Goal: Task Accomplishment & Management: Manage account settings

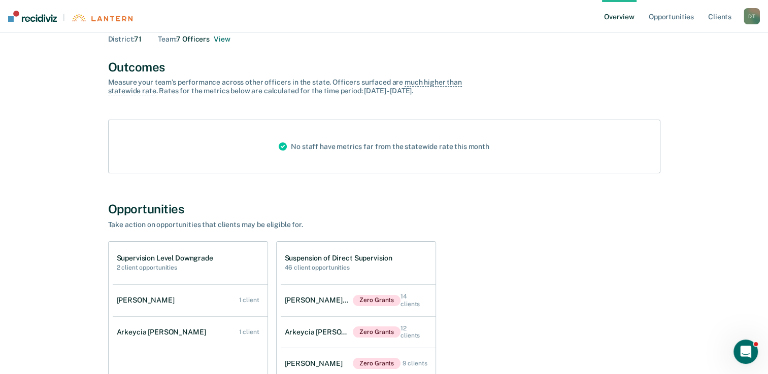
scroll to position [51, 0]
click at [726, 18] on link "Client s" at bounding box center [719, 16] width 27 height 32
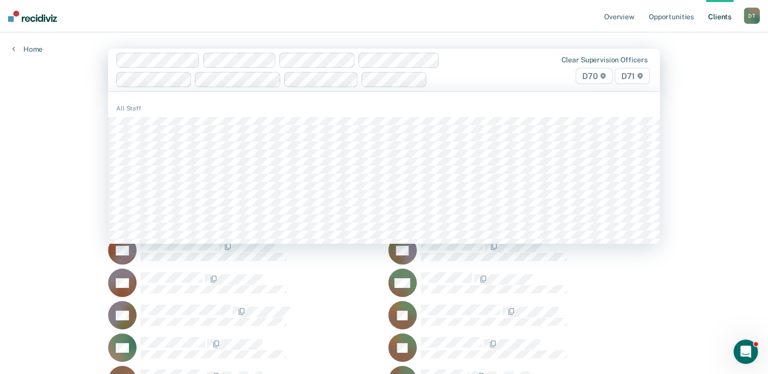
click at [470, 80] on div at bounding box center [460, 80] width 59 height 12
type input "mar"
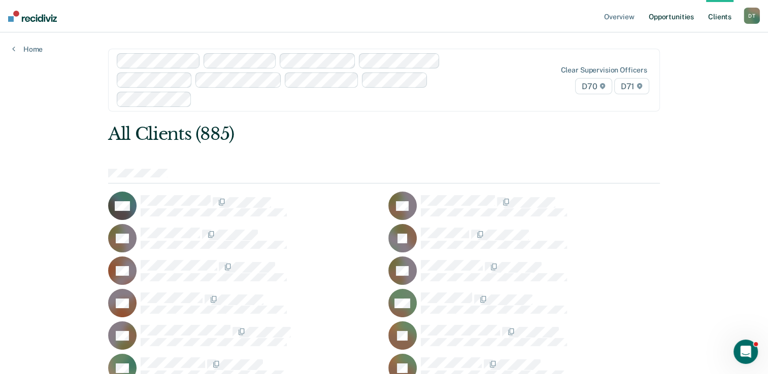
click at [665, 19] on link "Opportunities" at bounding box center [670, 16] width 49 height 32
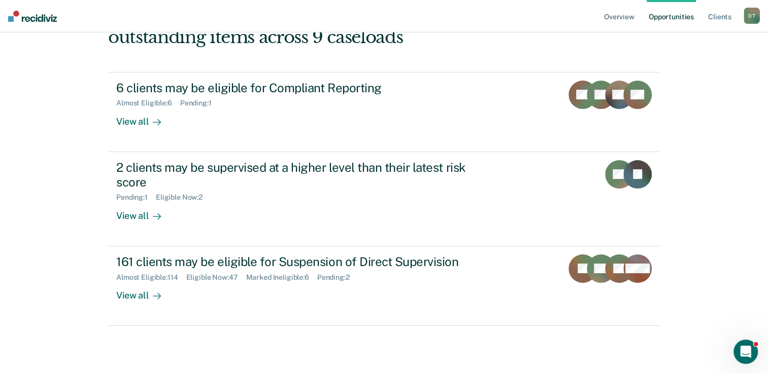
scroll to position [119, 0]
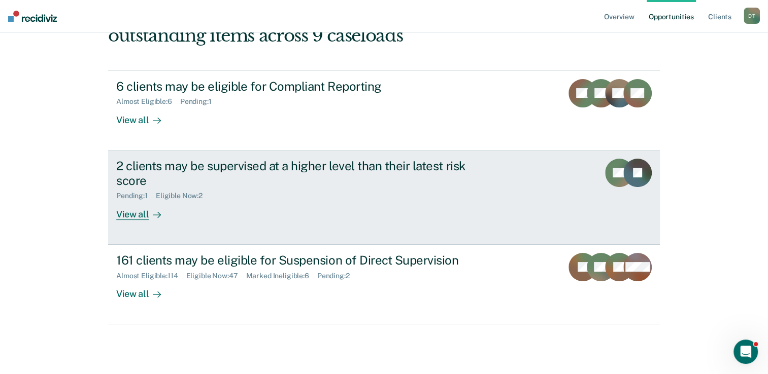
click at [128, 212] on div "View all" at bounding box center [144, 210] width 57 height 20
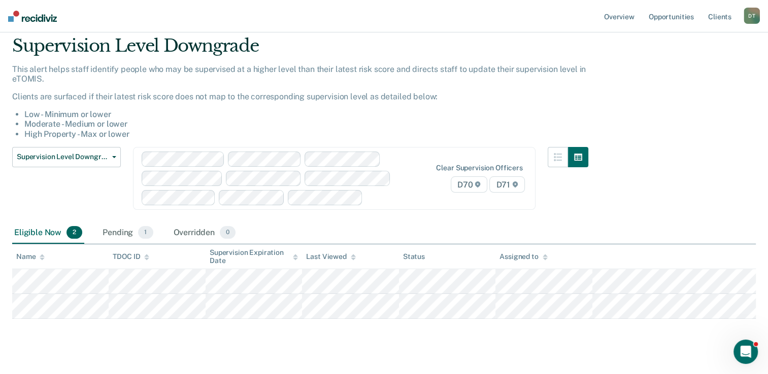
scroll to position [51, 0]
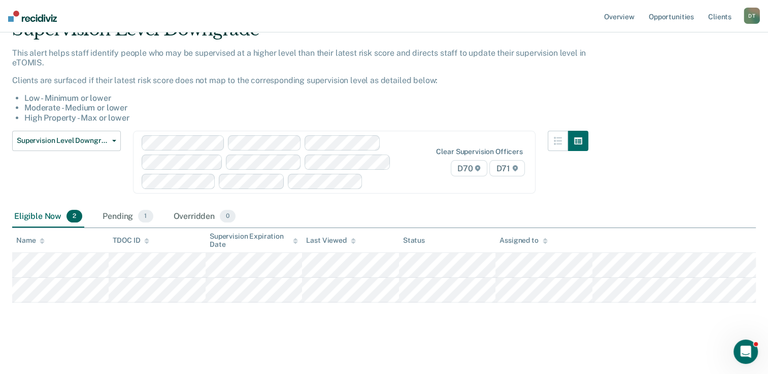
click at [638, 177] on div "Supervision Level Downgrade This alert helps staff identify people who may be s…" at bounding box center [383, 159] width 743 height 281
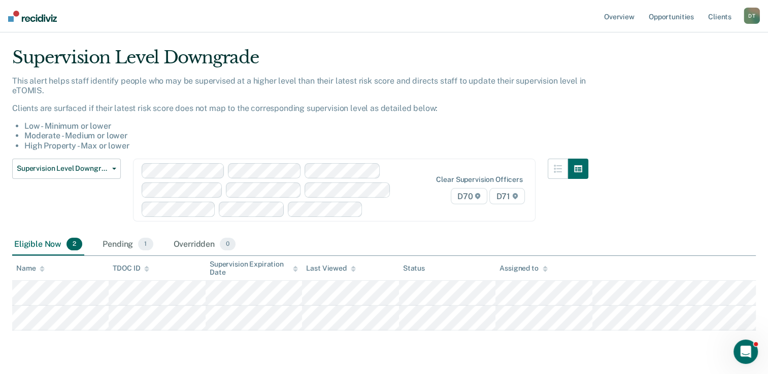
scroll to position [0, 0]
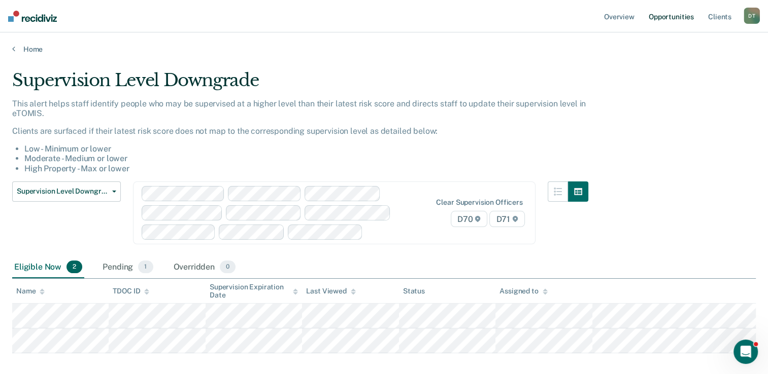
click at [676, 21] on link "Opportunities" at bounding box center [670, 16] width 49 height 32
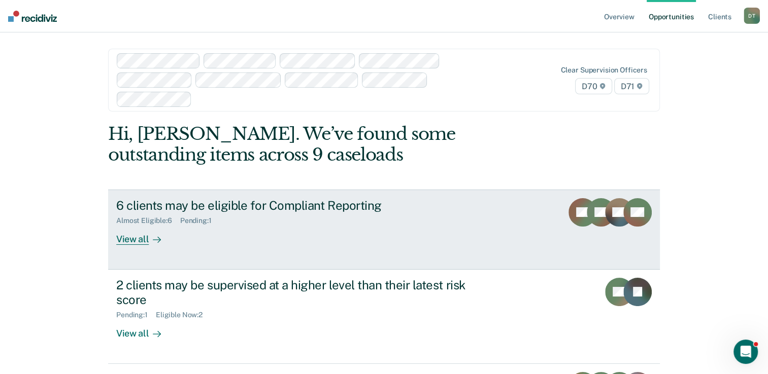
click at [137, 237] on div "View all" at bounding box center [144, 235] width 57 height 20
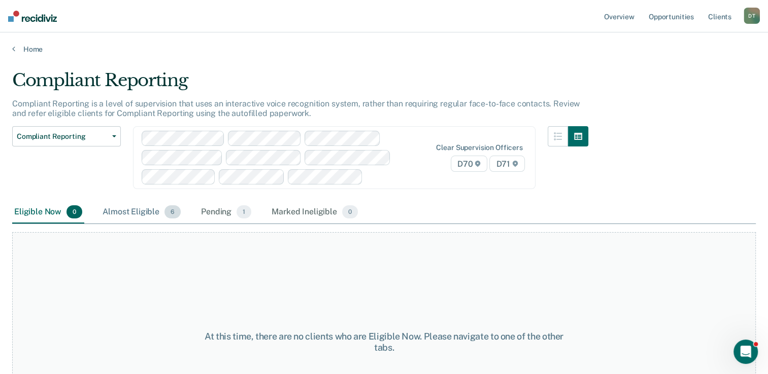
click at [140, 214] on div "Almost Eligible 6" at bounding box center [141, 212] width 82 height 22
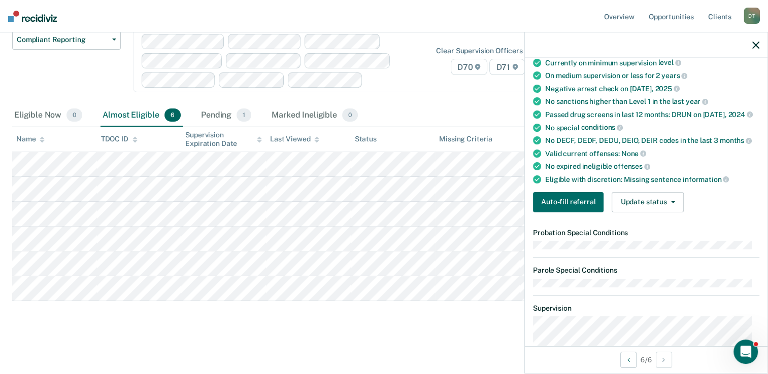
scroll to position [103, 0]
click at [649, 208] on button "Update status" at bounding box center [647, 203] width 72 height 20
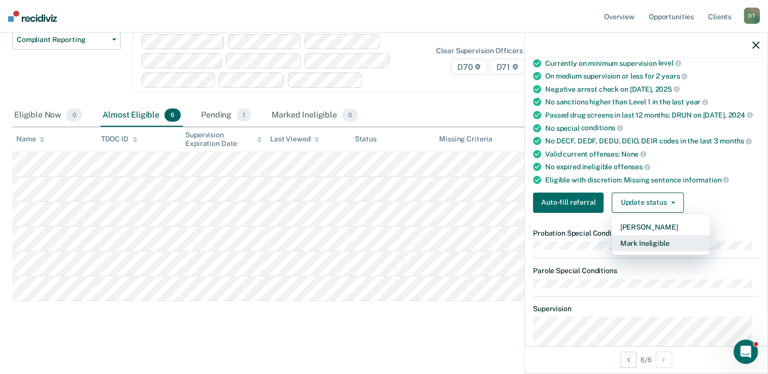
click at [651, 245] on button "Mark Ineligible" at bounding box center [660, 243] width 98 height 16
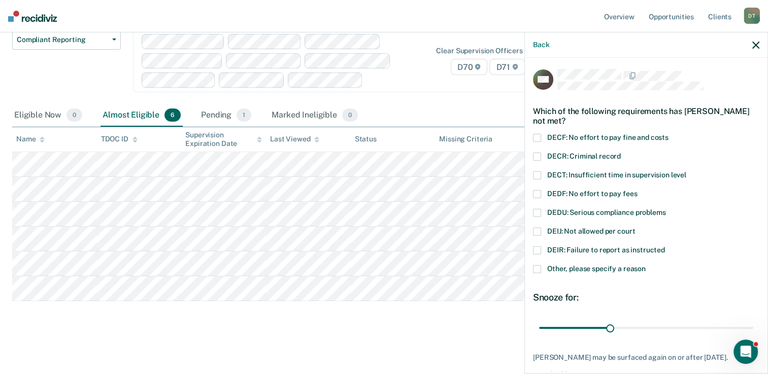
scroll to position [0, 0]
click at [537, 266] on span at bounding box center [537, 270] width 8 height 8
click at [645, 266] on input "Other, please specify a reason" at bounding box center [645, 266] width 0 height 0
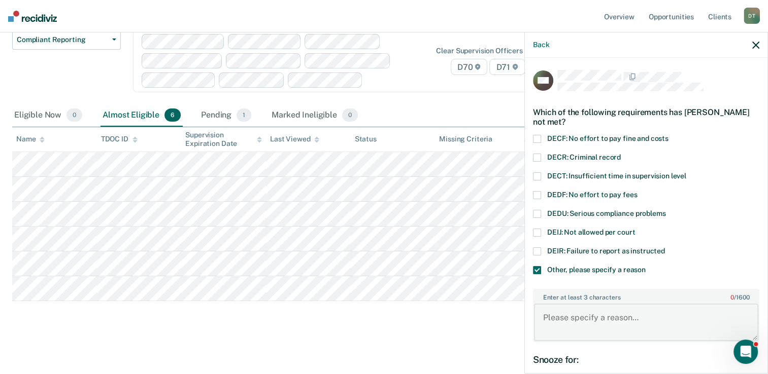
click at [566, 313] on textarea "Enter at least 3 characters 0 / 1600" at bounding box center [646, 323] width 224 height 38
type textarea "probation is set to expire [DATE]"
click at [388, 357] on main "Compliant Reporting Compliant Reporting is a level of supervision that uses an …" at bounding box center [384, 164] width 768 height 415
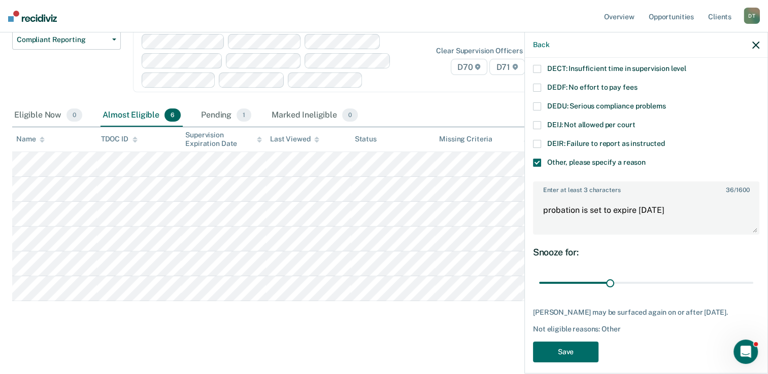
scroll to position [123, 0]
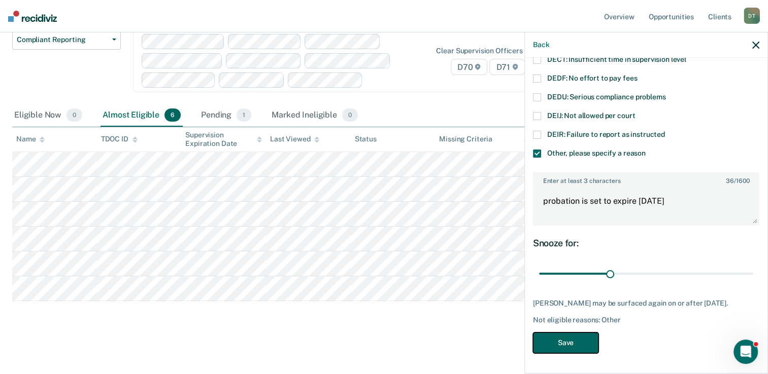
click at [584, 339] on button "Save" at bounding box center [565, 343] width 65 height 21
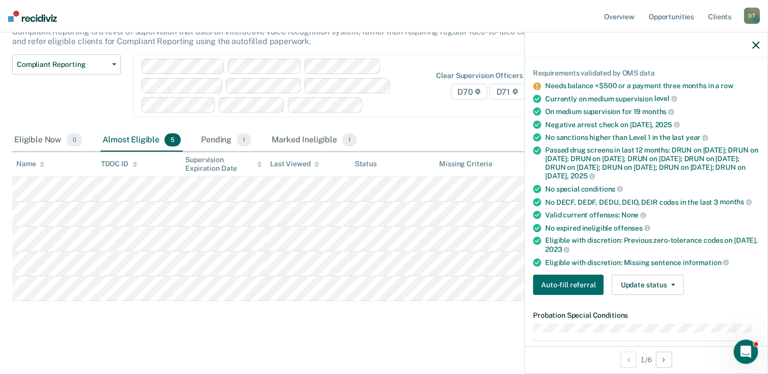
scroll to position [39, 0]
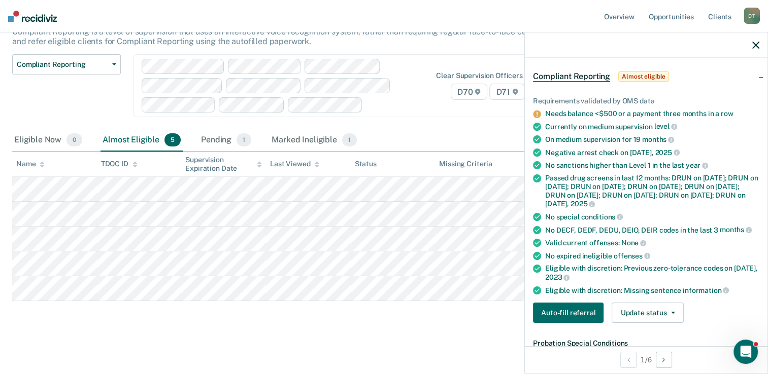
click at [750, 48] on div at bounding box center [646, 44] width 243 height 25
click at [753, 48] on icon "button" at bounding box center [755, 45] width 7 height 7
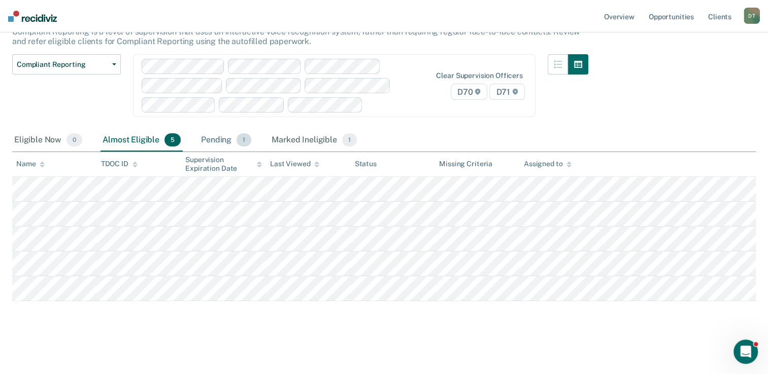
click at [231, 129] on div "Pending 1" at bounding box center [226, 140] width 54 height 22
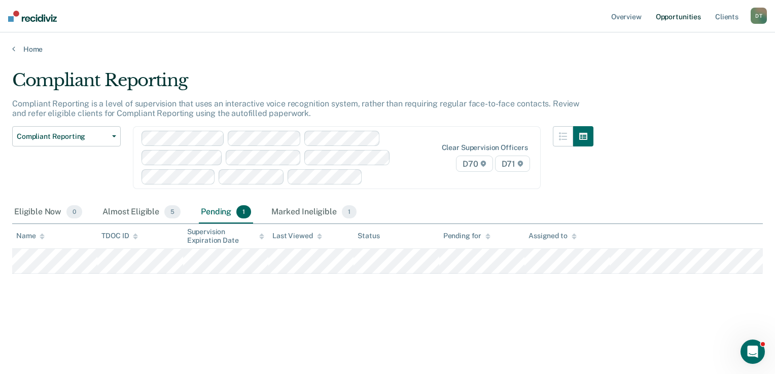
click at [668, 19] on link "Opportunities" at bounding box center [678, 16] width 49 height 32
